Goal: Task Accomplishment & Management: Complete application form

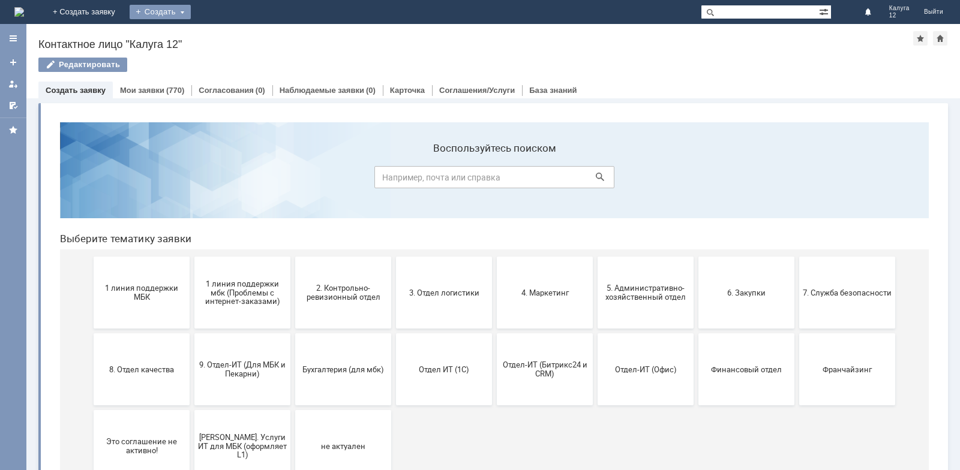
click at [191, 12] on div "Создать" at bounding box center [160, 12] width 61 height 14
click at [223, 34] on link "Заявка" at bounding box center [177, 36] width 91 height 14
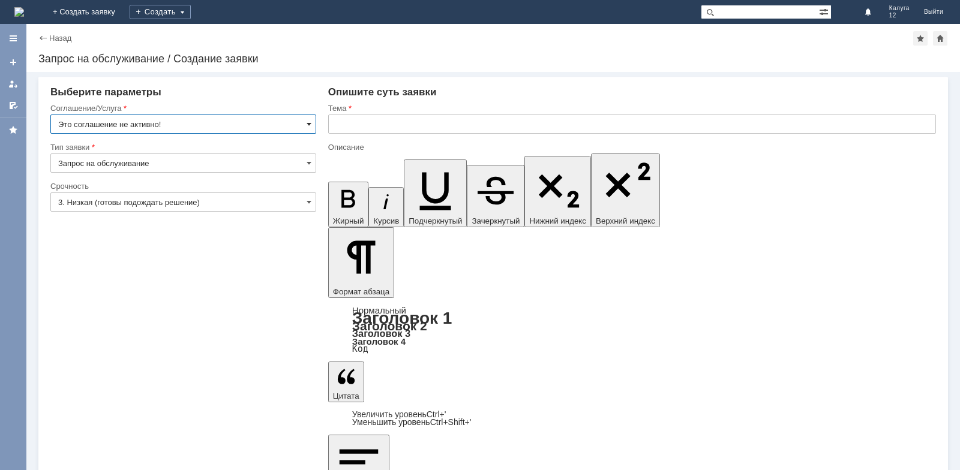
click at [307, 122] on span at bounding box center [309, 124] width 5 height 10
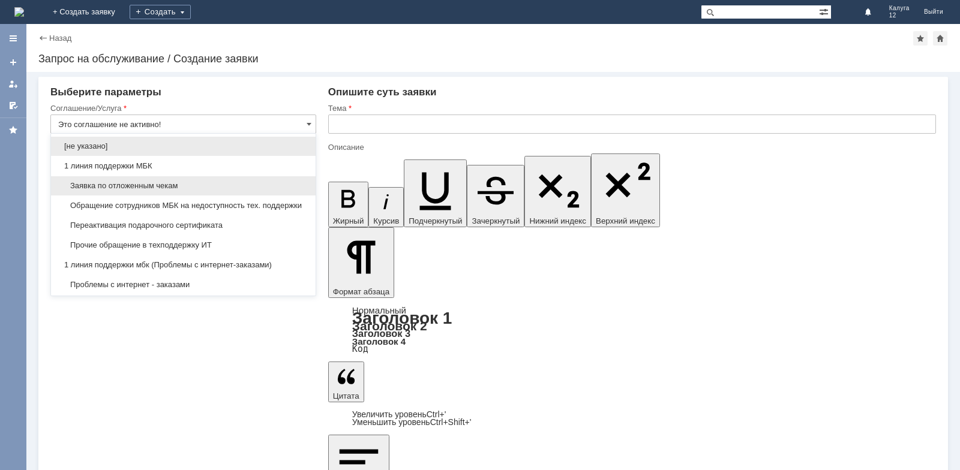
click at [200, 187] on span "Заявка по отложенным чекам" at bounding box center [183, 186] width 250 height 10
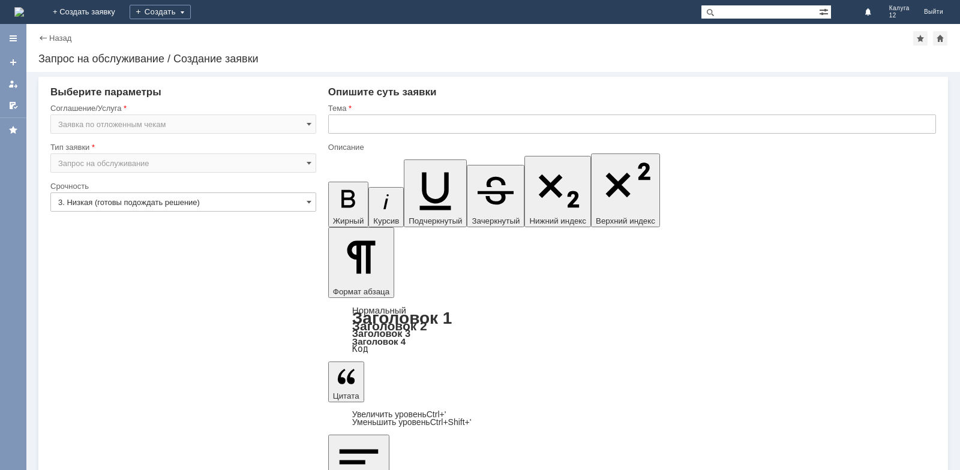
type input "Заявка по отложенным чекам"
click at [305, 202] on input "3. Низкая (готовы подождать решение)" at bounding box center [183, 202] width 266 height 19
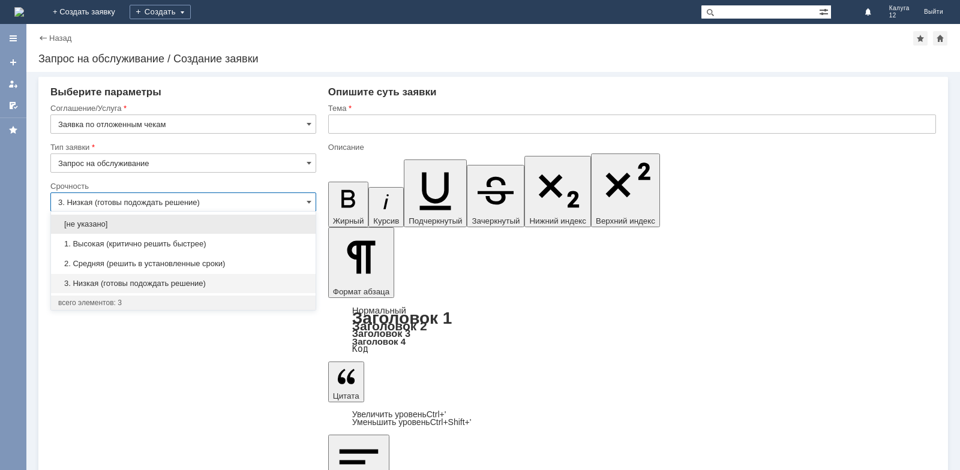
click at [136, 198] on input "3. Низкая (готовы подождать решение)" at bounding box center [183, 202] width 266 height 19
click at [232, 202] on input "3. Низкая (готовы подождать решение)" at bounding box center [183, 202] width 266 height 19
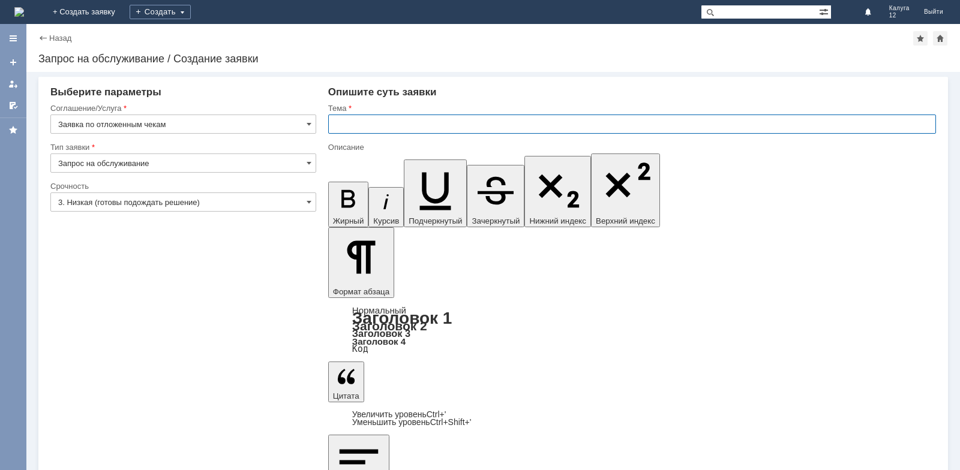
click at [346, 125] on input "text" at bounding box center [632, 124] width 608 height 19
type input "3. Низкая (готовы подождать решение)"
type input "[PERSON_NAME] удалить отложенный чек"
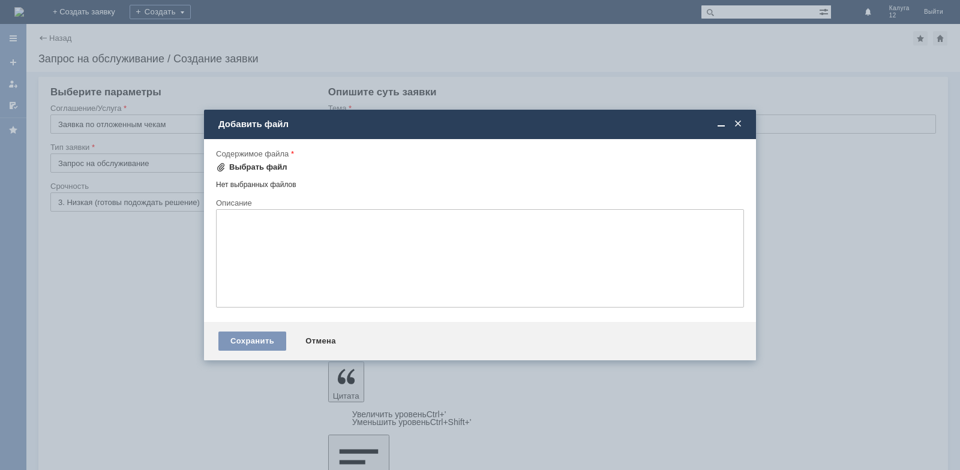
click at [262, 167] on div "Выбрать файл" at bounding box center [258, 168] width 58 height 10
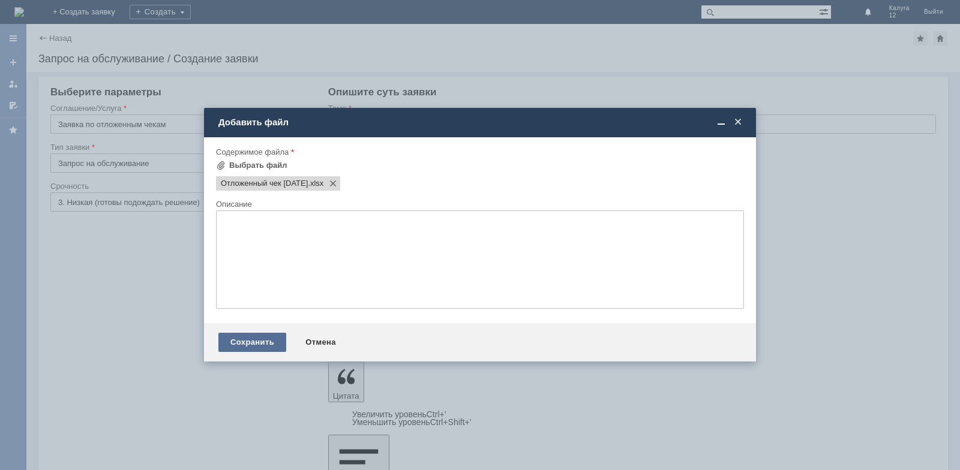
click at [251, 341] on div "Сохранить" at bounding box center [252, 342] width 68 height 19
